Goal: Task Accomplishment & Management: Manage account settings

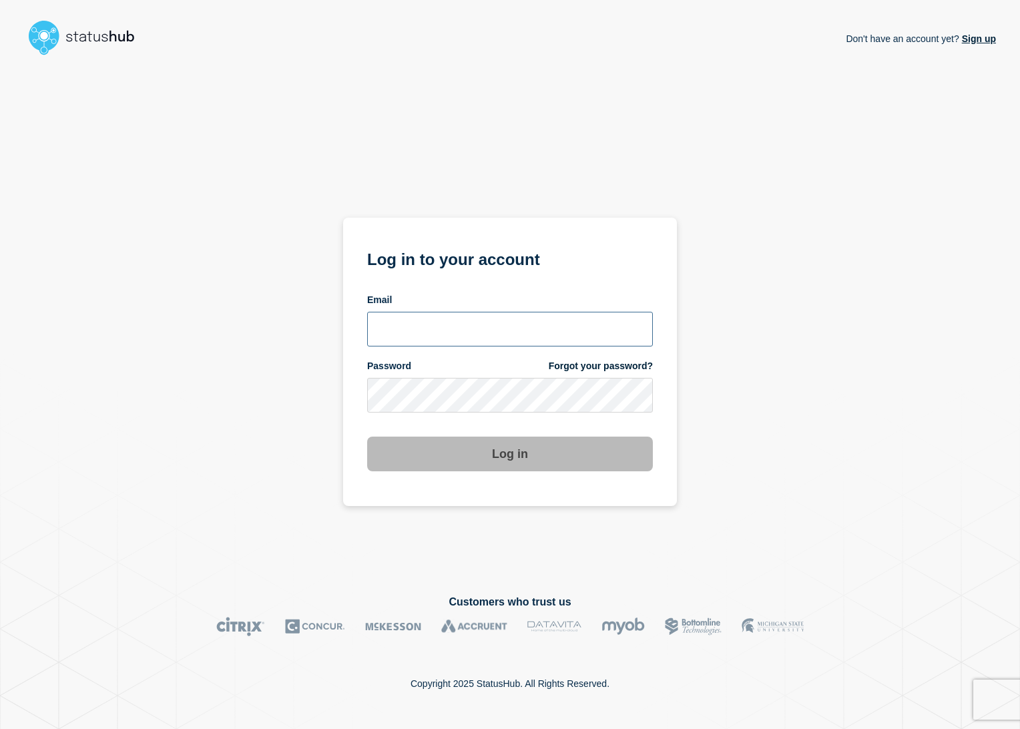
type input "lars.kjellberg@ist.com"
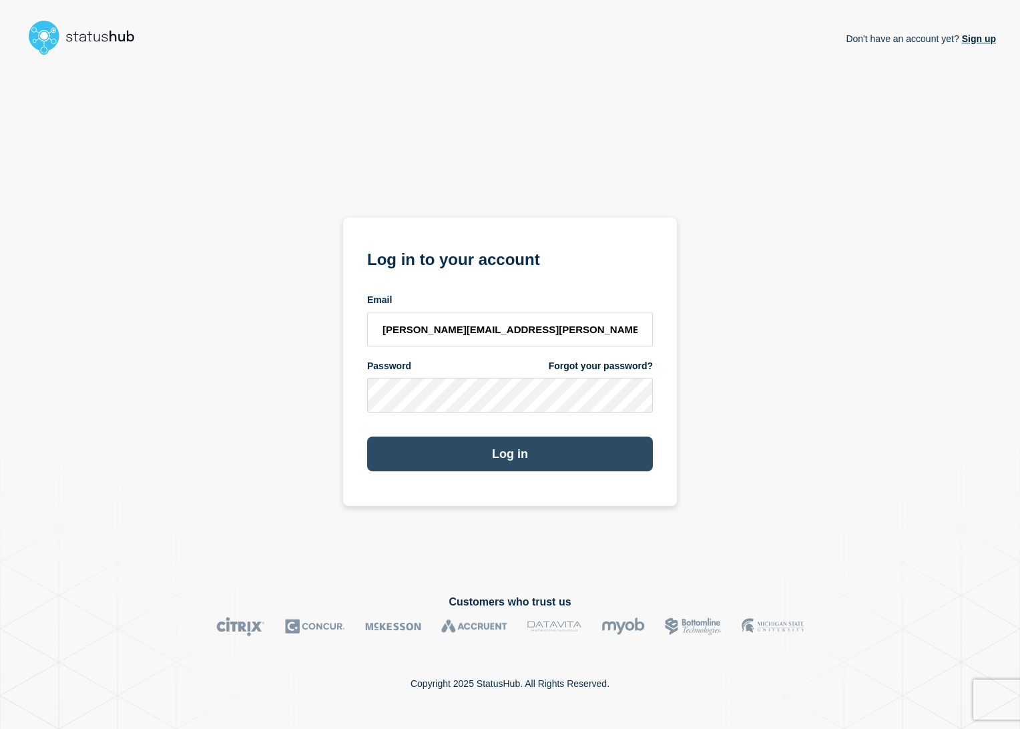
click at [517, 461] on button "Log in" at bounding box center [510, 454] width 286 height 35
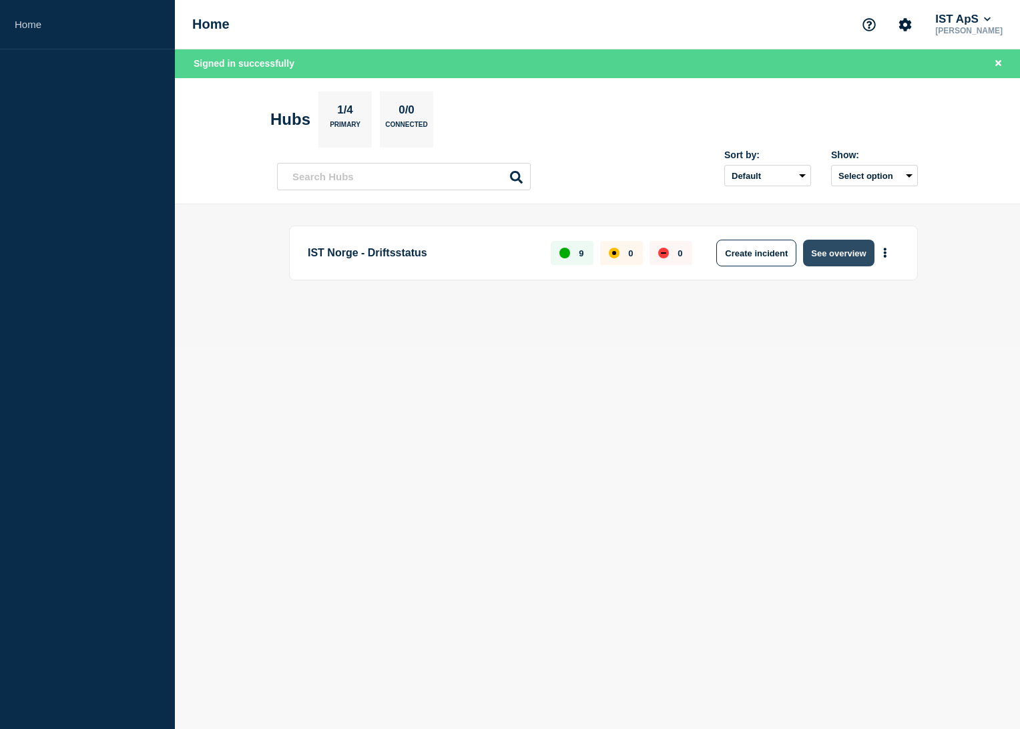
click at [837, 255] on button "See overview" at bounding box center [838, 253] width 71 height 27
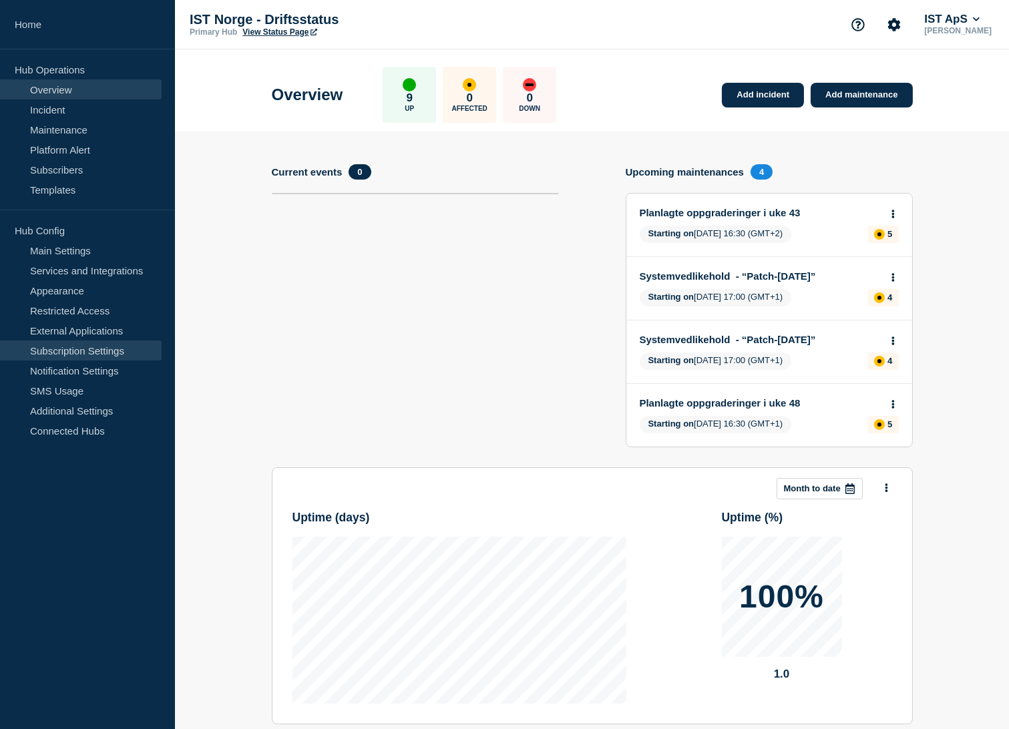
click at [91, 351] on link "Subscription Settings" at bounding box center [81, 351] width 162 height 20
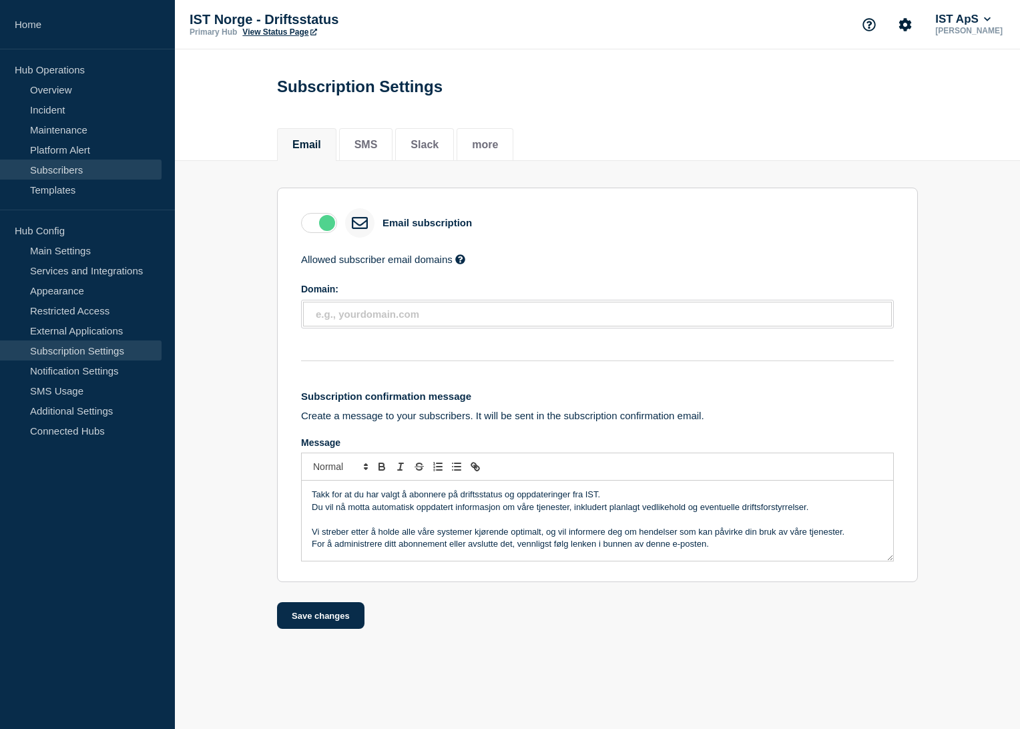
click at [67, 172] on link "Subscribers" at bounding box center [81, 170] width 162 height 20
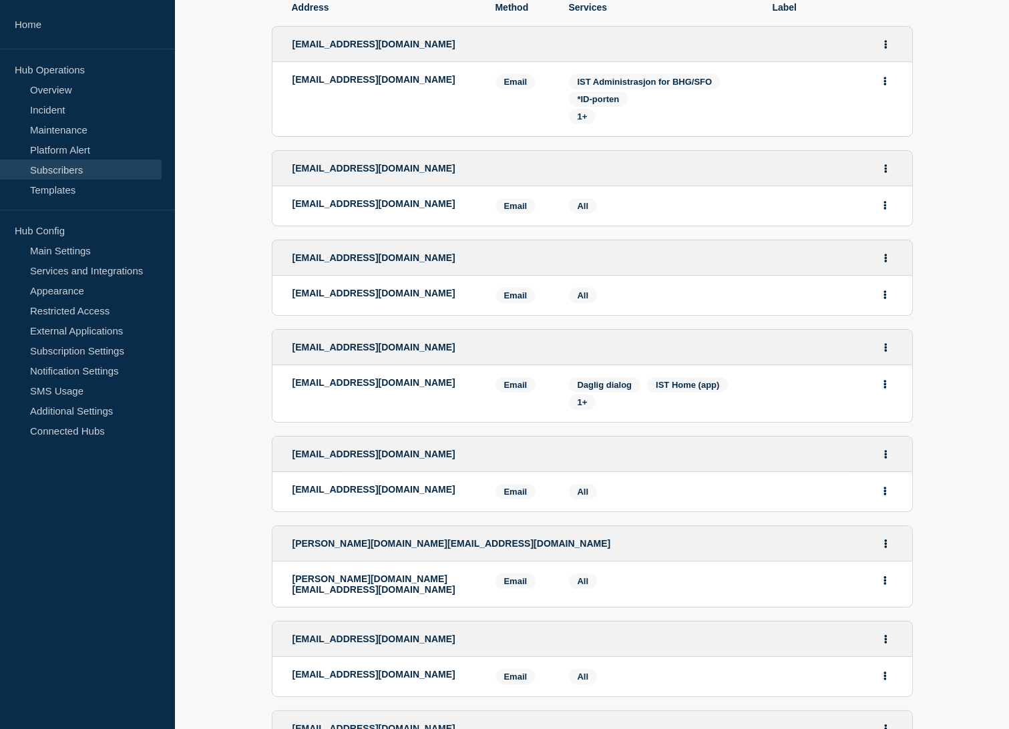
scroll to position [222, 0]
